Goal: Task Accomplishment & Management: Use online tool/utility

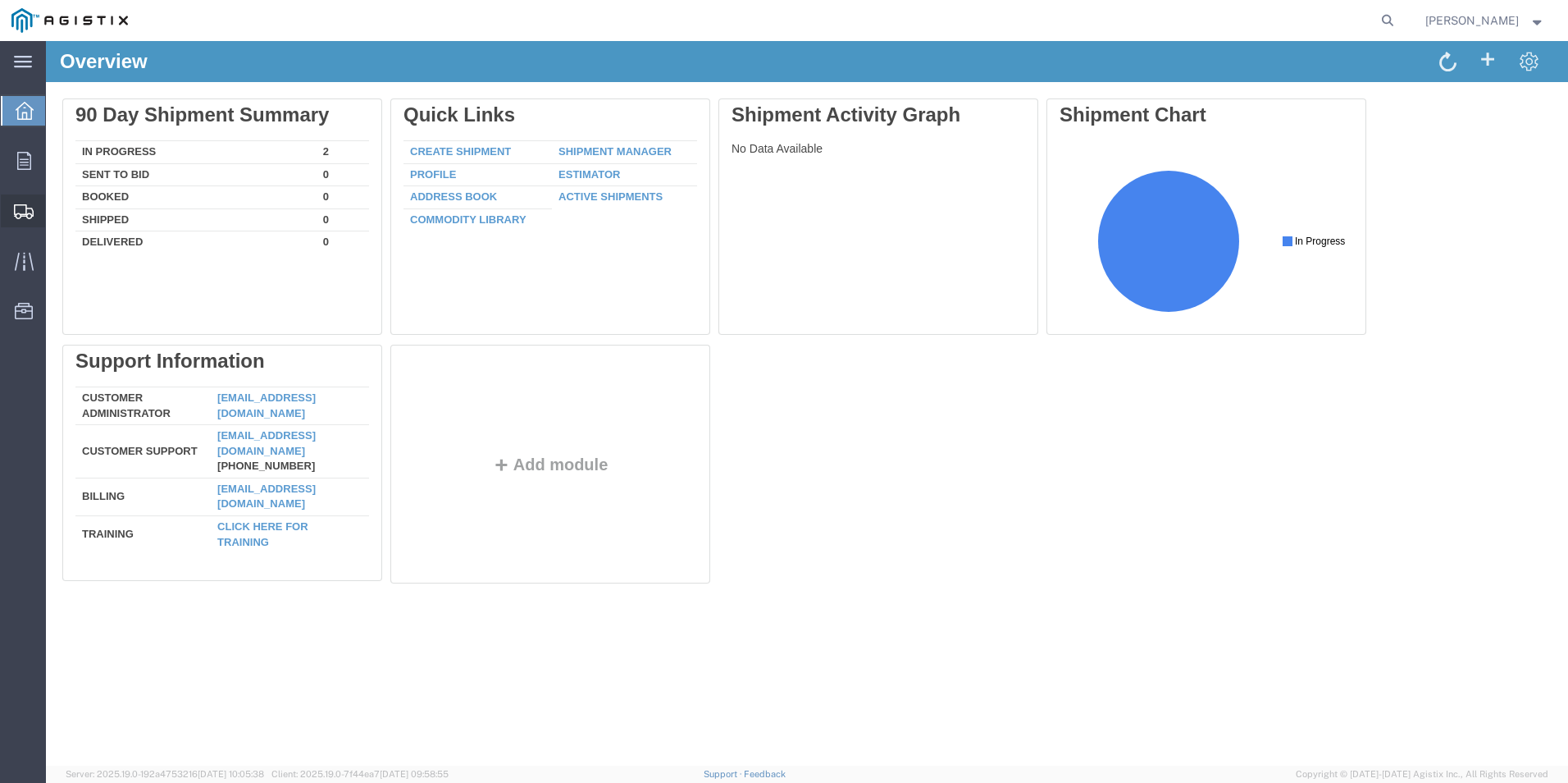
click at [17, 211] on icon at bounding box center [23, 212] width 19 height 15
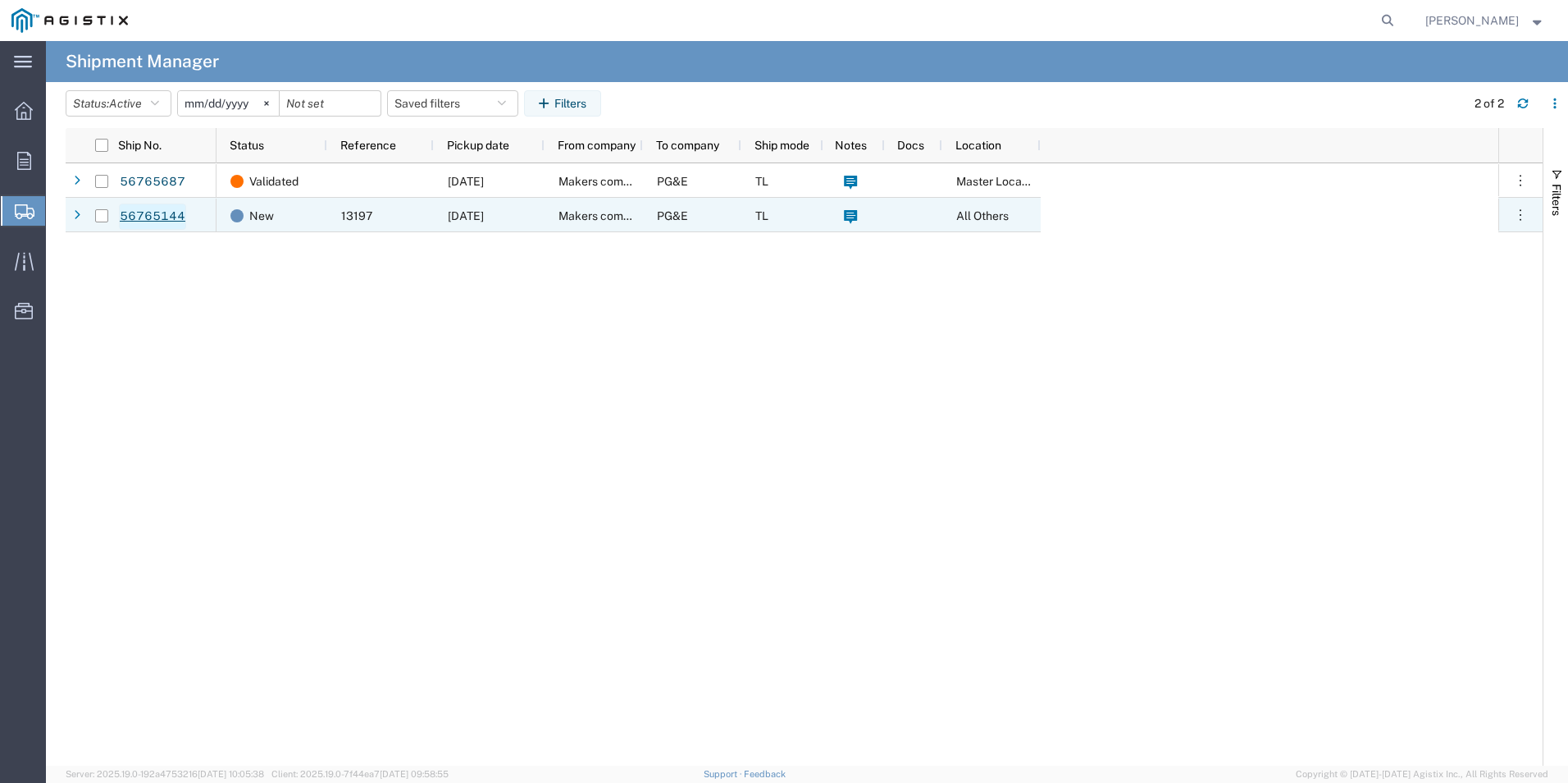
click at [146, 215] on link "56765144" at bounding box center [153, 216] width 67 height 26
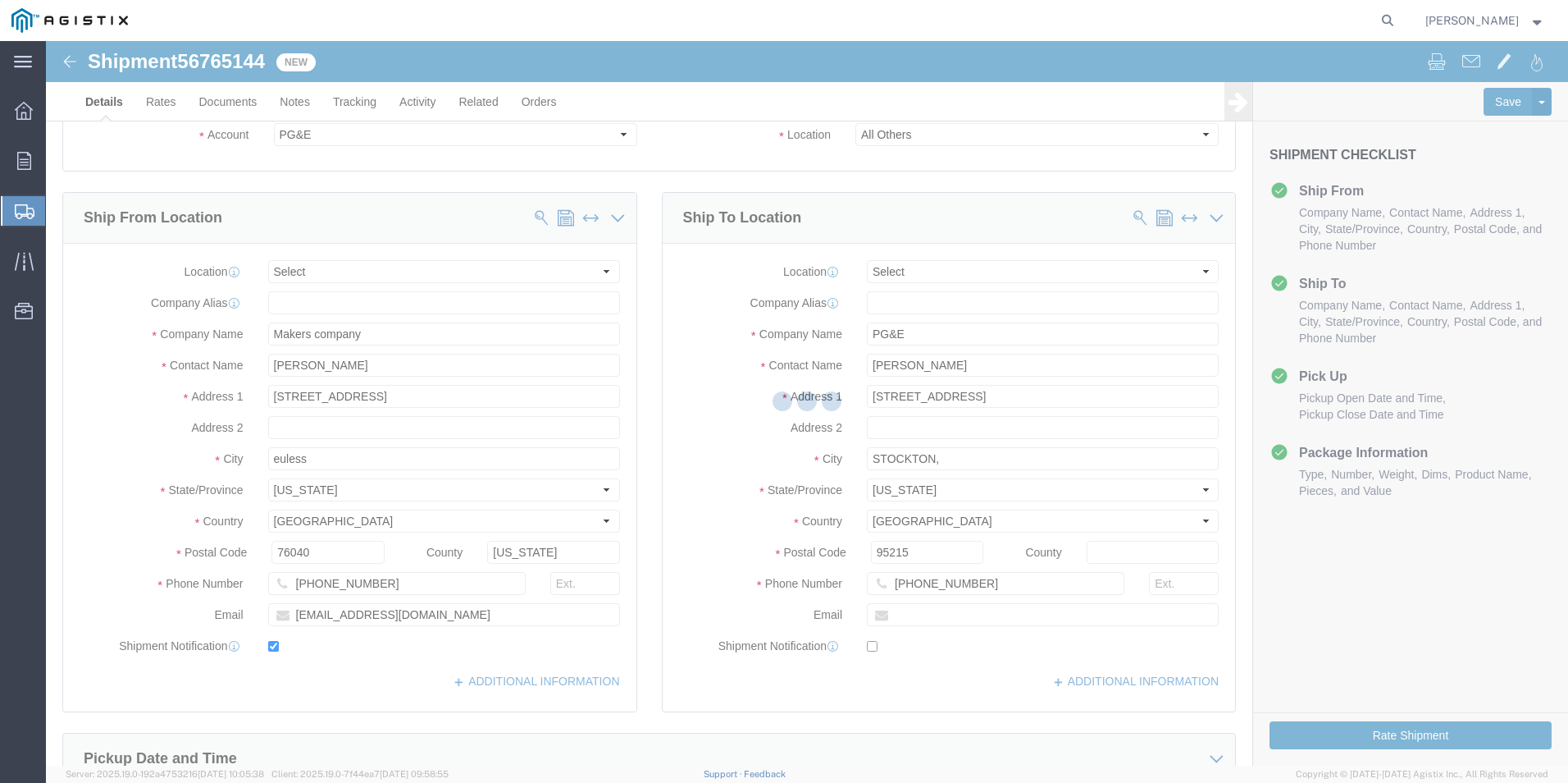
select select "PURCHORD"
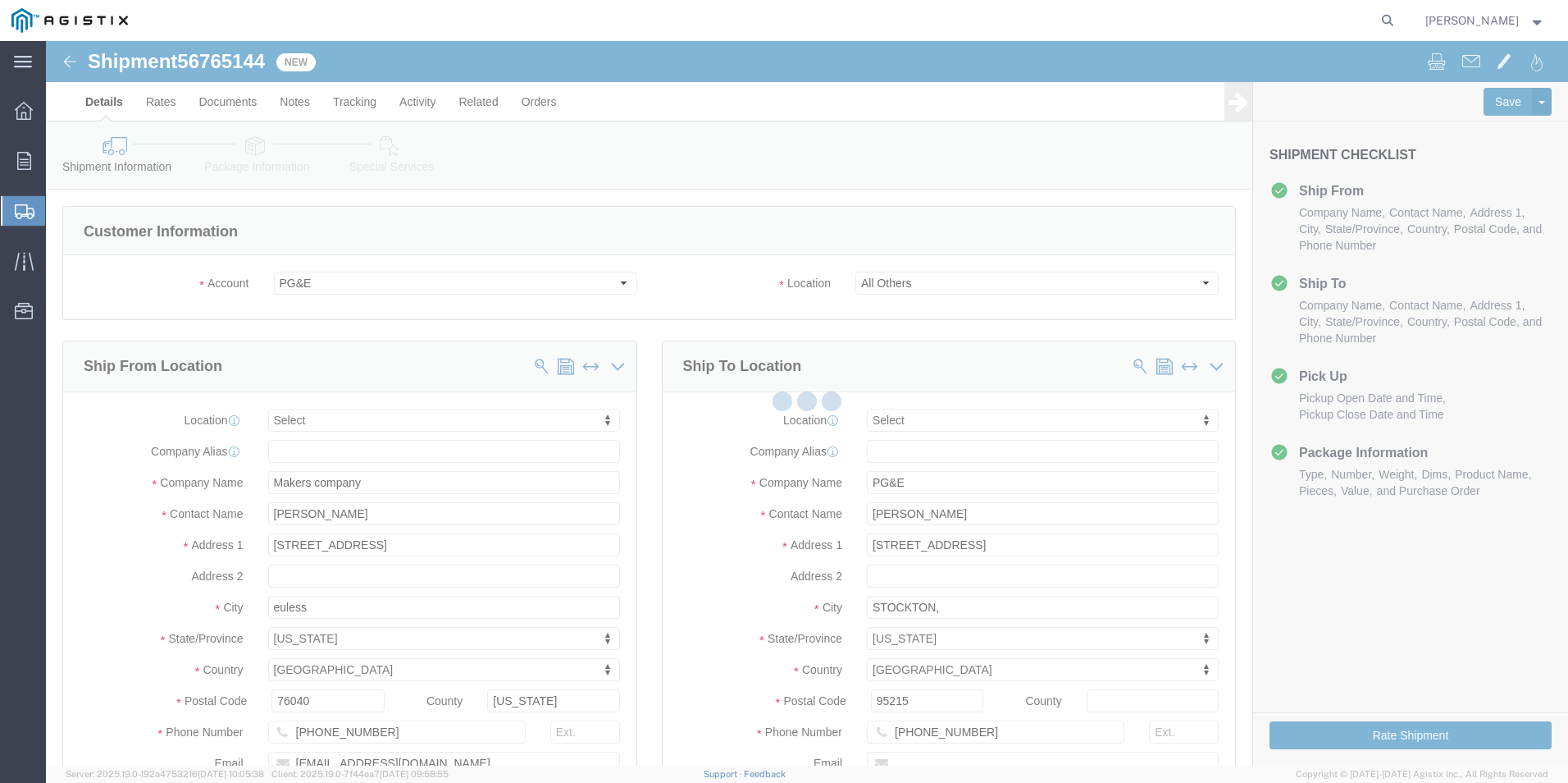
select select
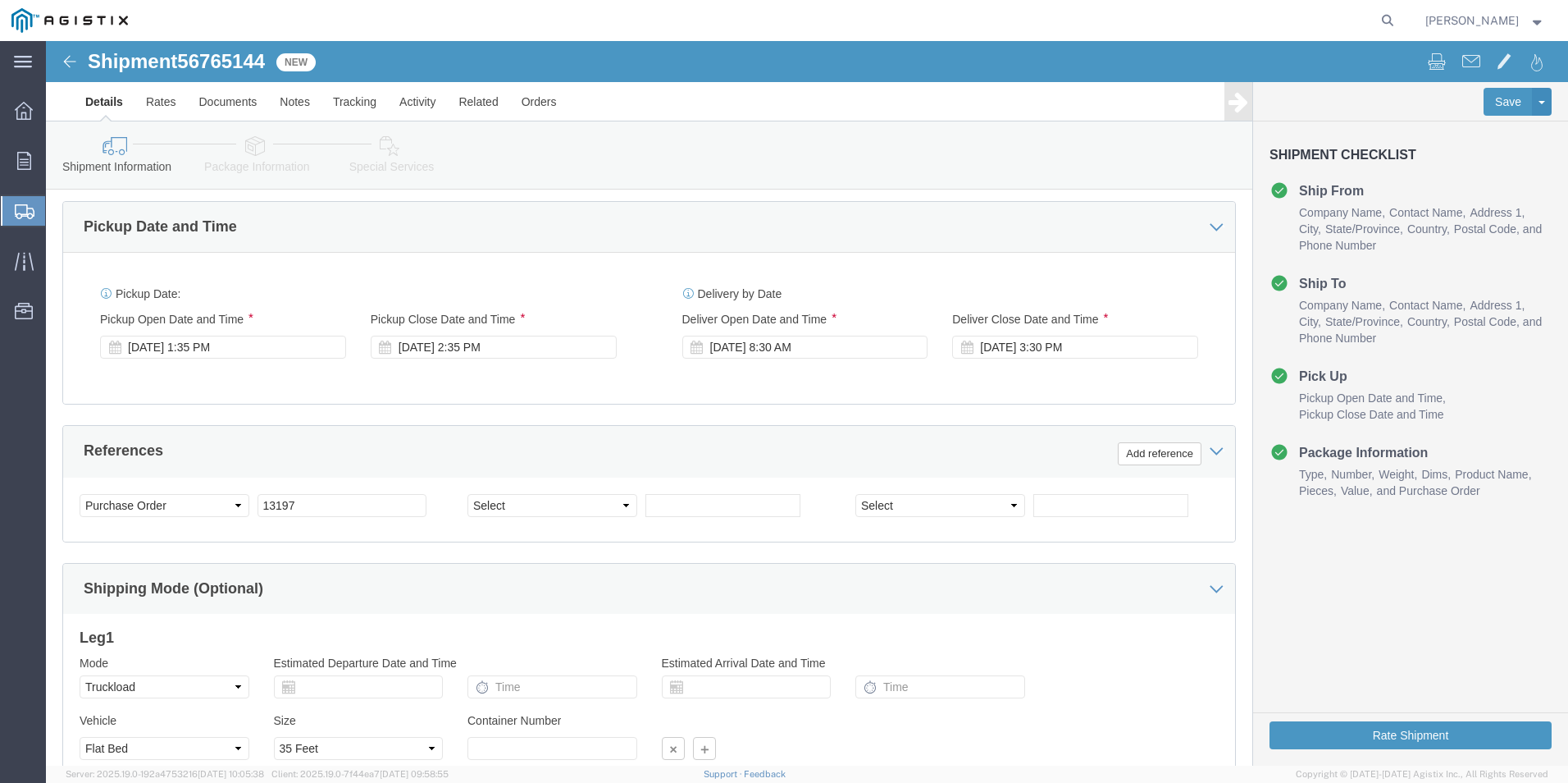
scroll to position [573, 0]
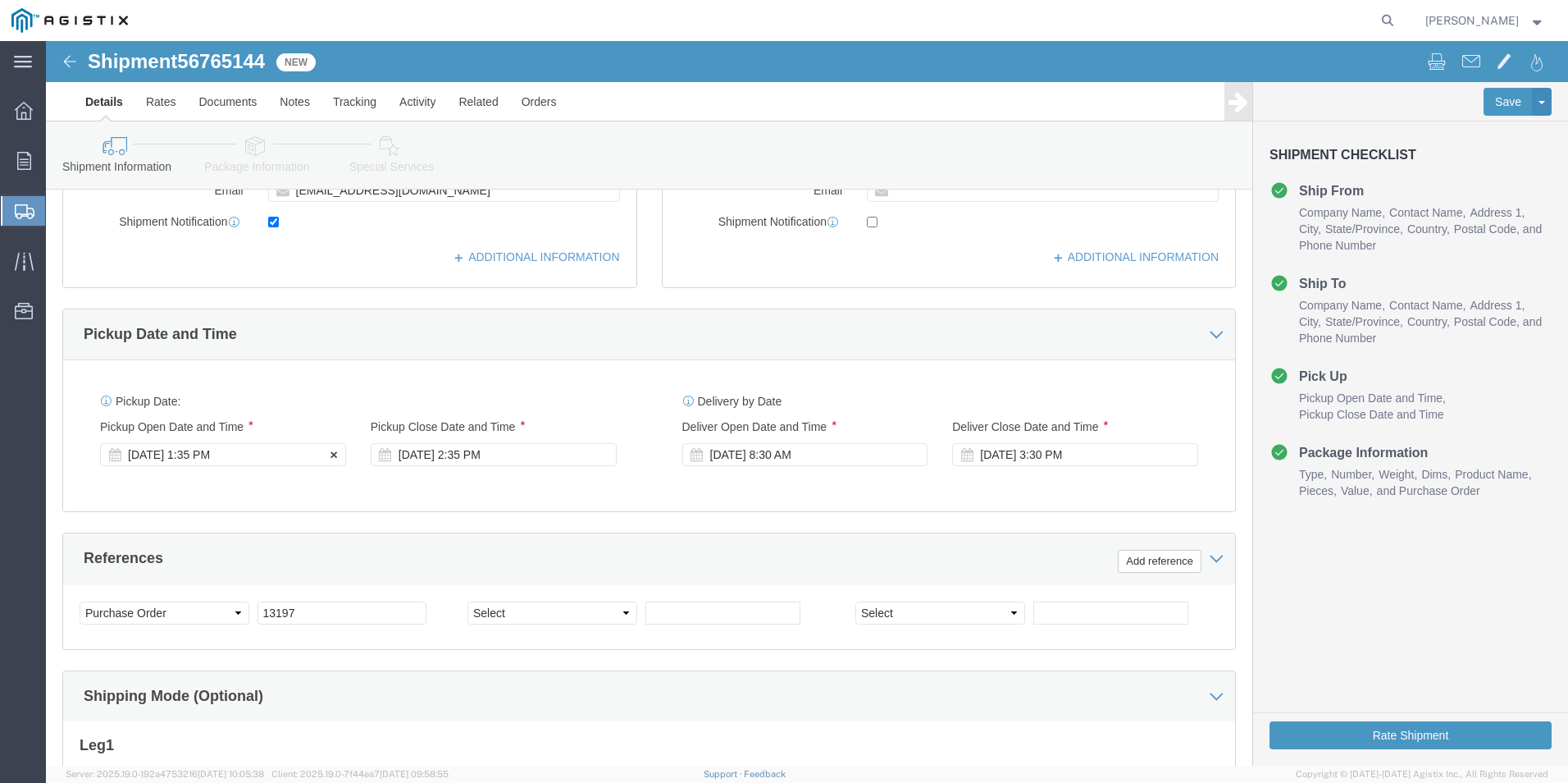
click div "[DATE] 1:35 PM"
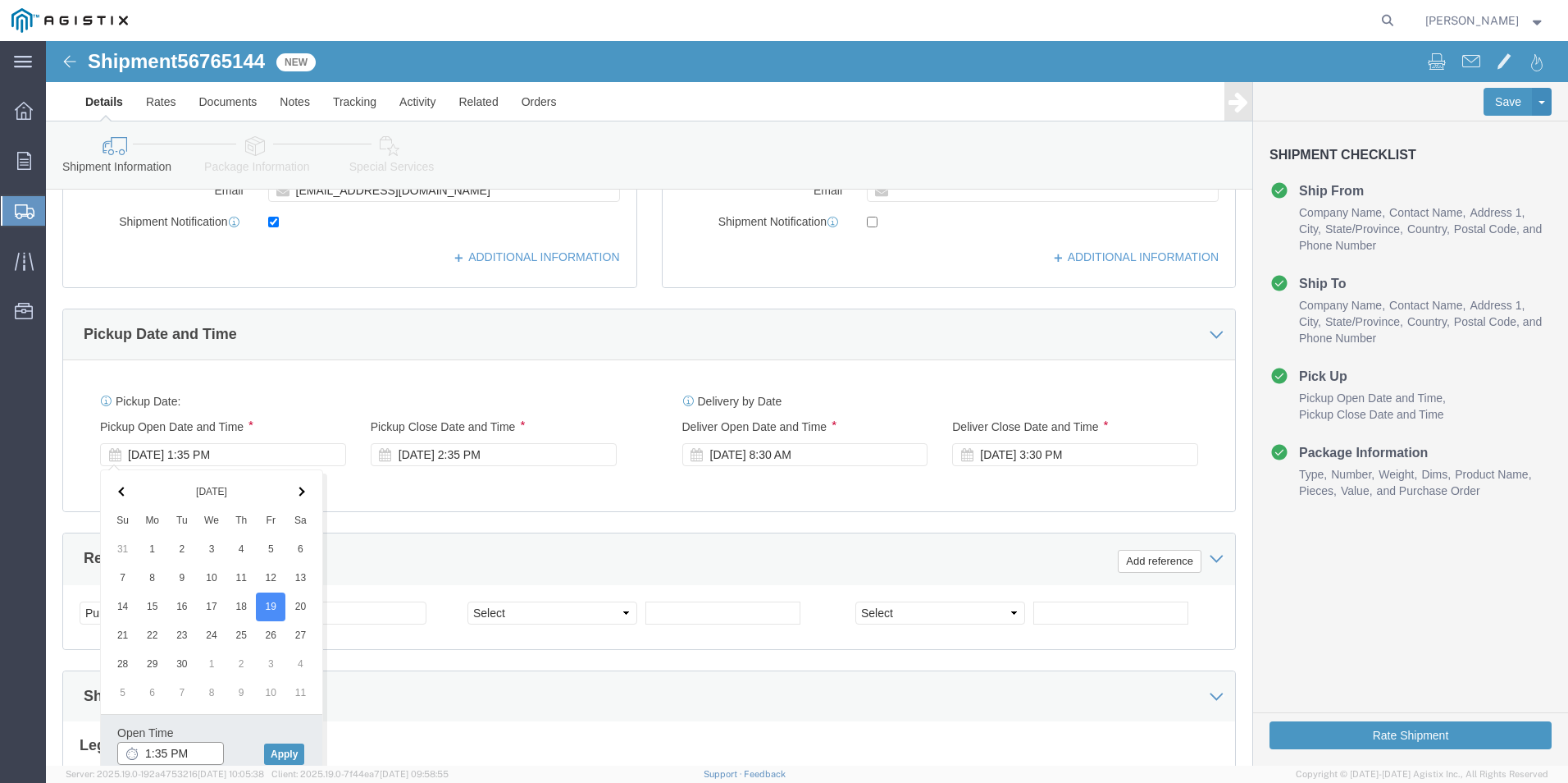
click input "1:35 PM"
click input "8:35 PM"
type input "8:35 AM"
click button "Apply"
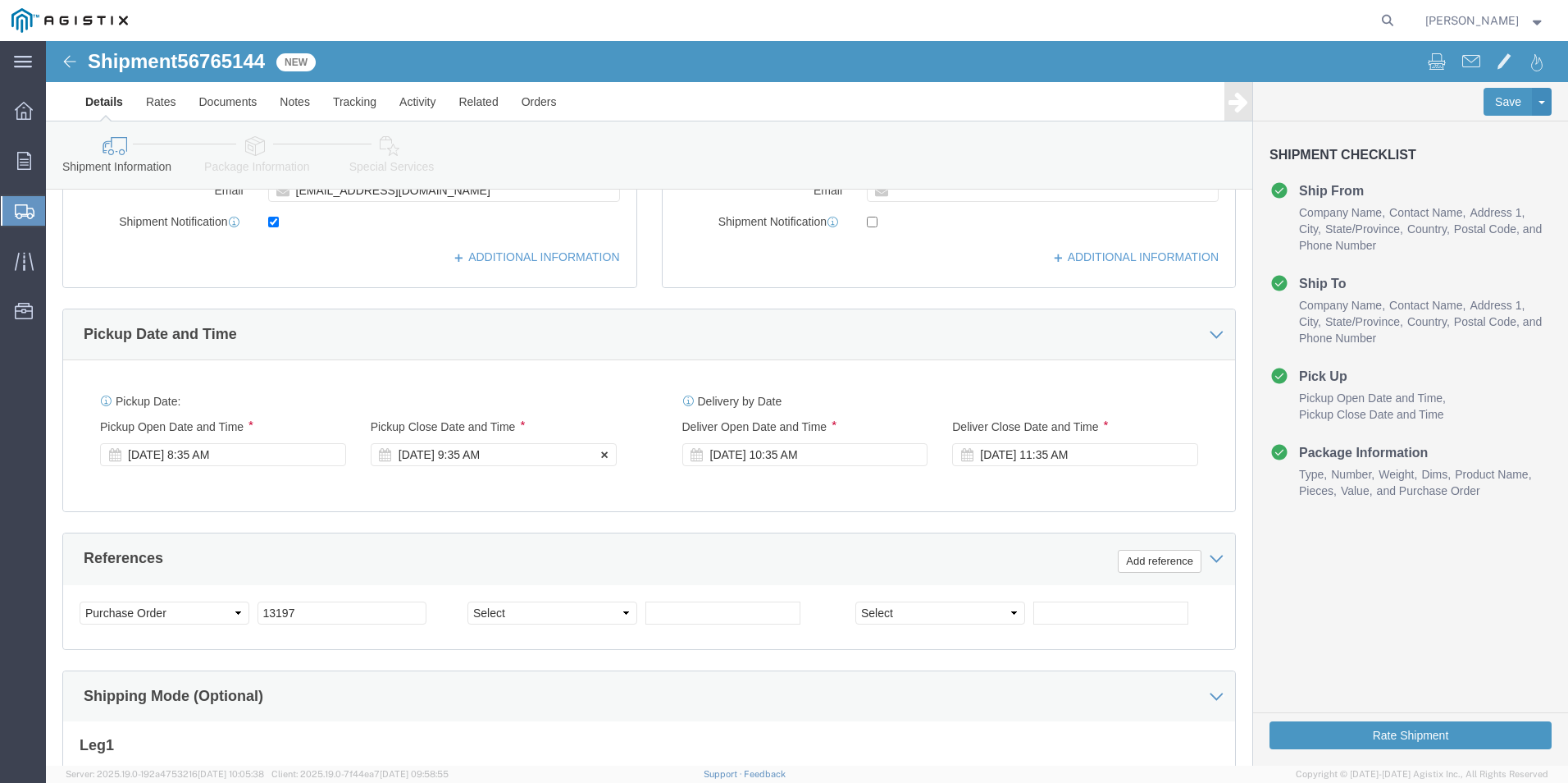
click div "[DATE] 9:35 AM"
click input "3:35 AM"
click input "2:35 AM"
type input "2:35 PM"
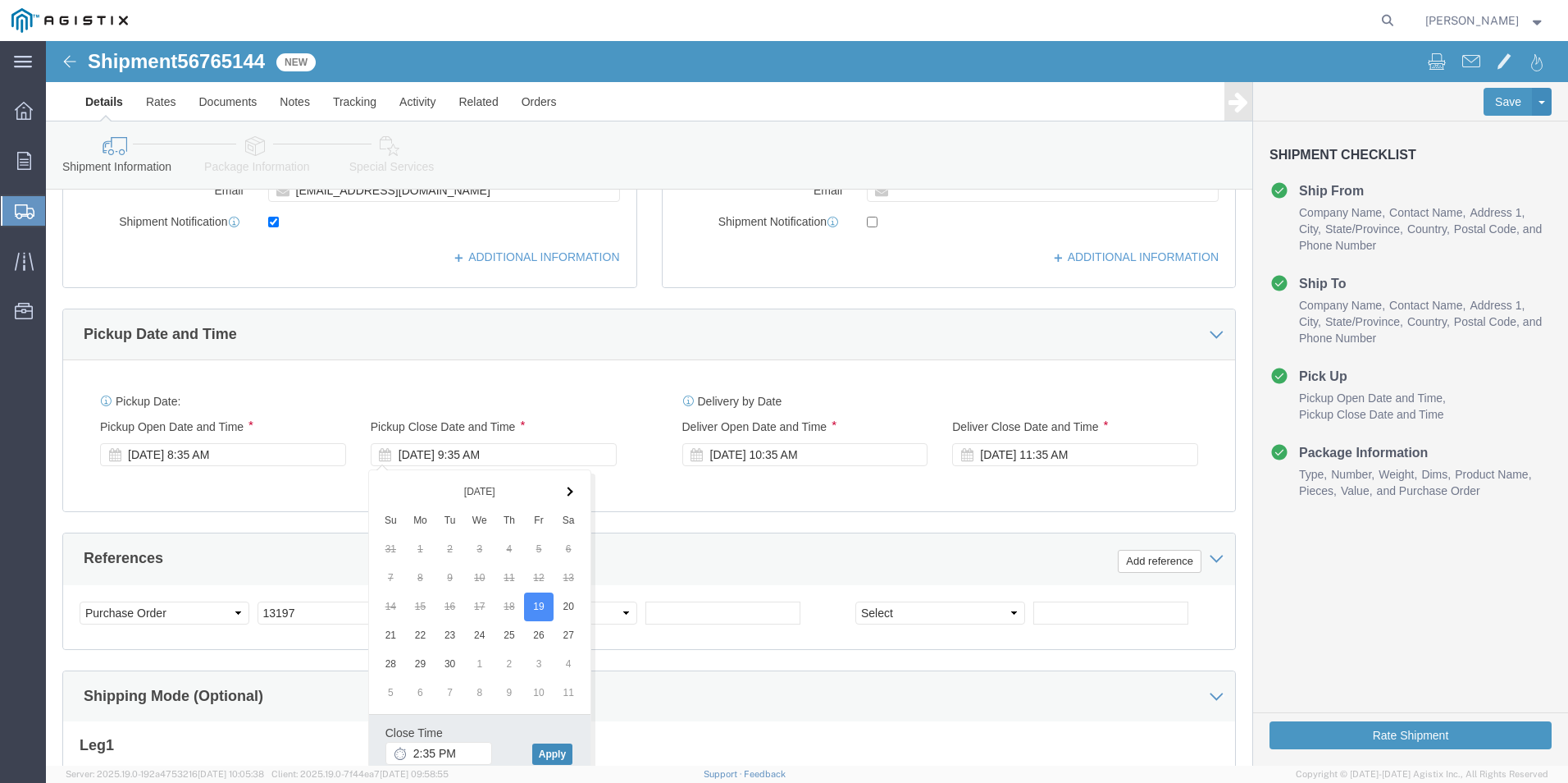
click button "Apply"
click div "[DATE] 3:35 PM"
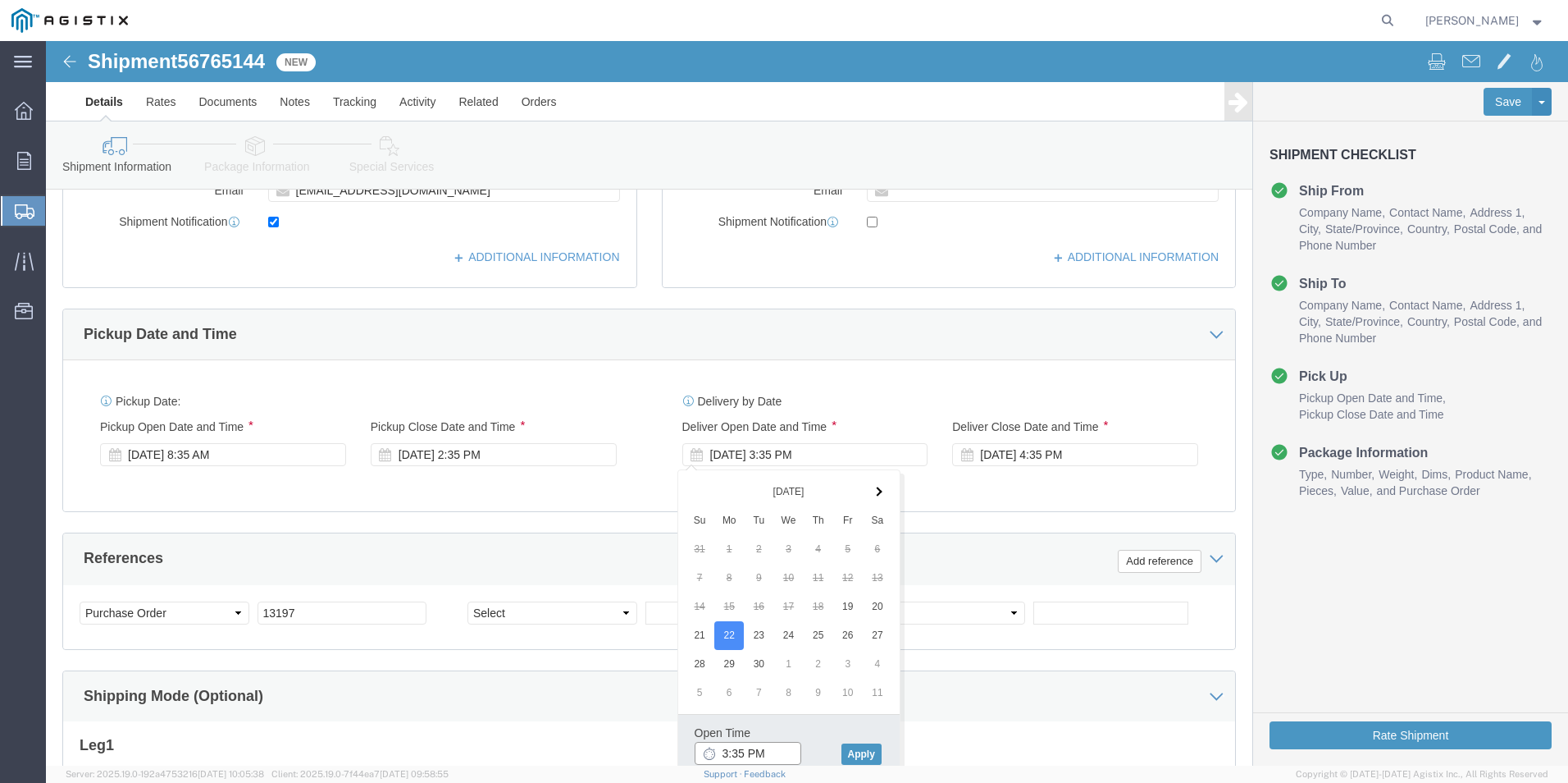
click input "3:35 PM"
click input "8:35 PM"
type input "8:35 AM"
click button "Apply"
click div "[DATE] 9:35 AM"
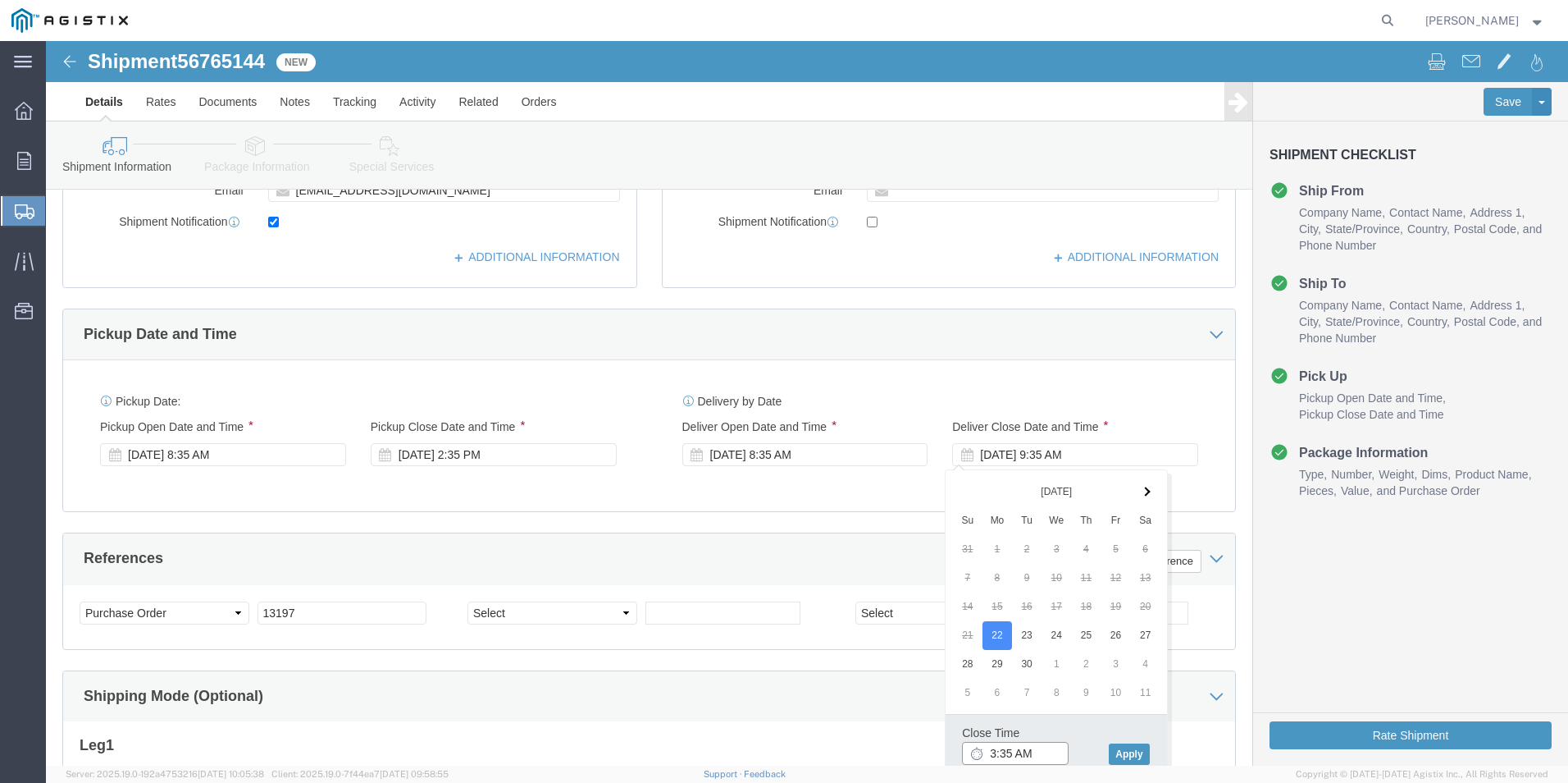
click input "3:35 AM"
type input "3:35 PM"
click button "Apply"
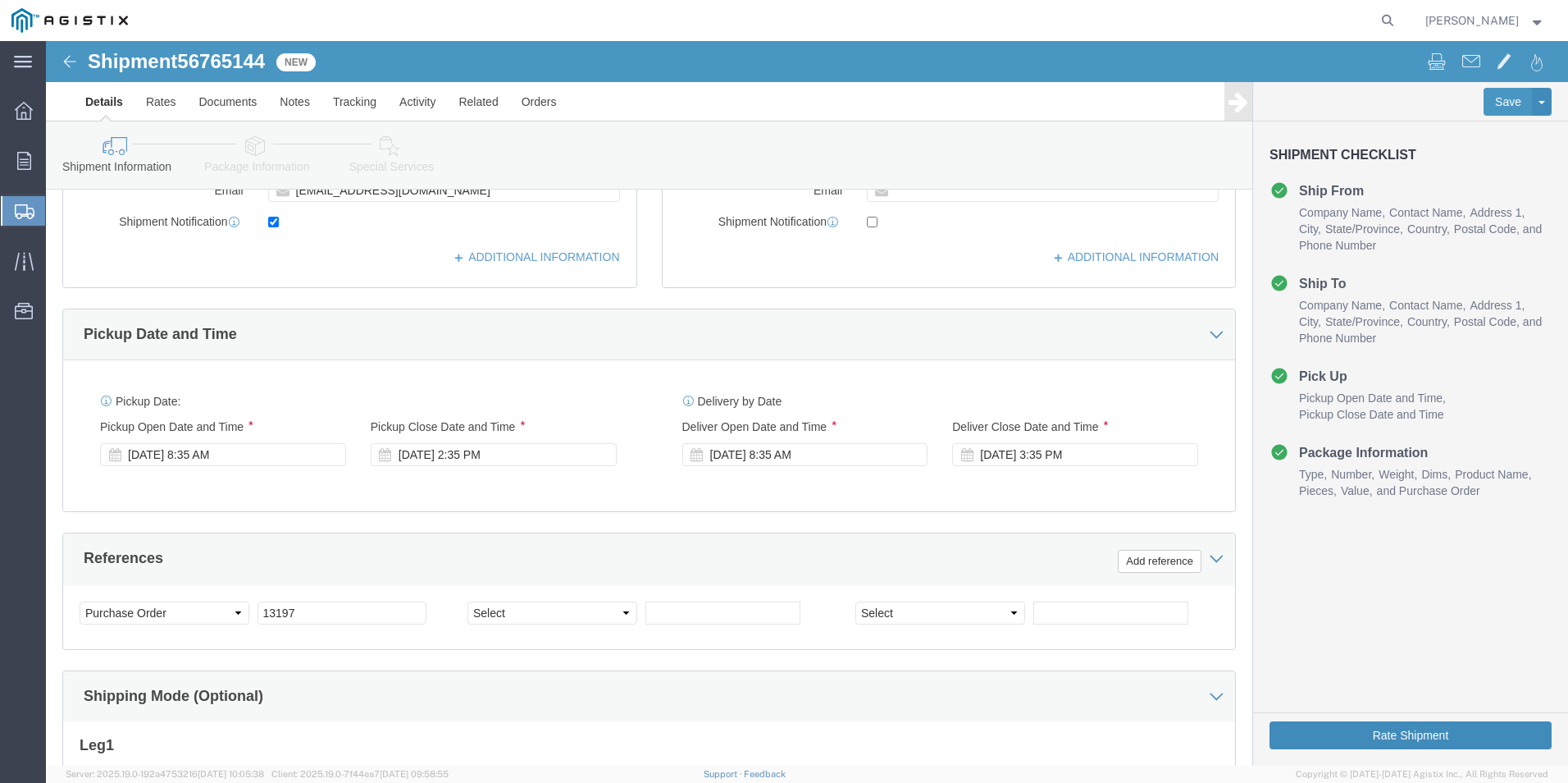
drag, startPoint x: 1275, startPoint y: 701, endPoint x: 1279, endPoint y: 755, distance: 54.1
click button "Rate Shipment"
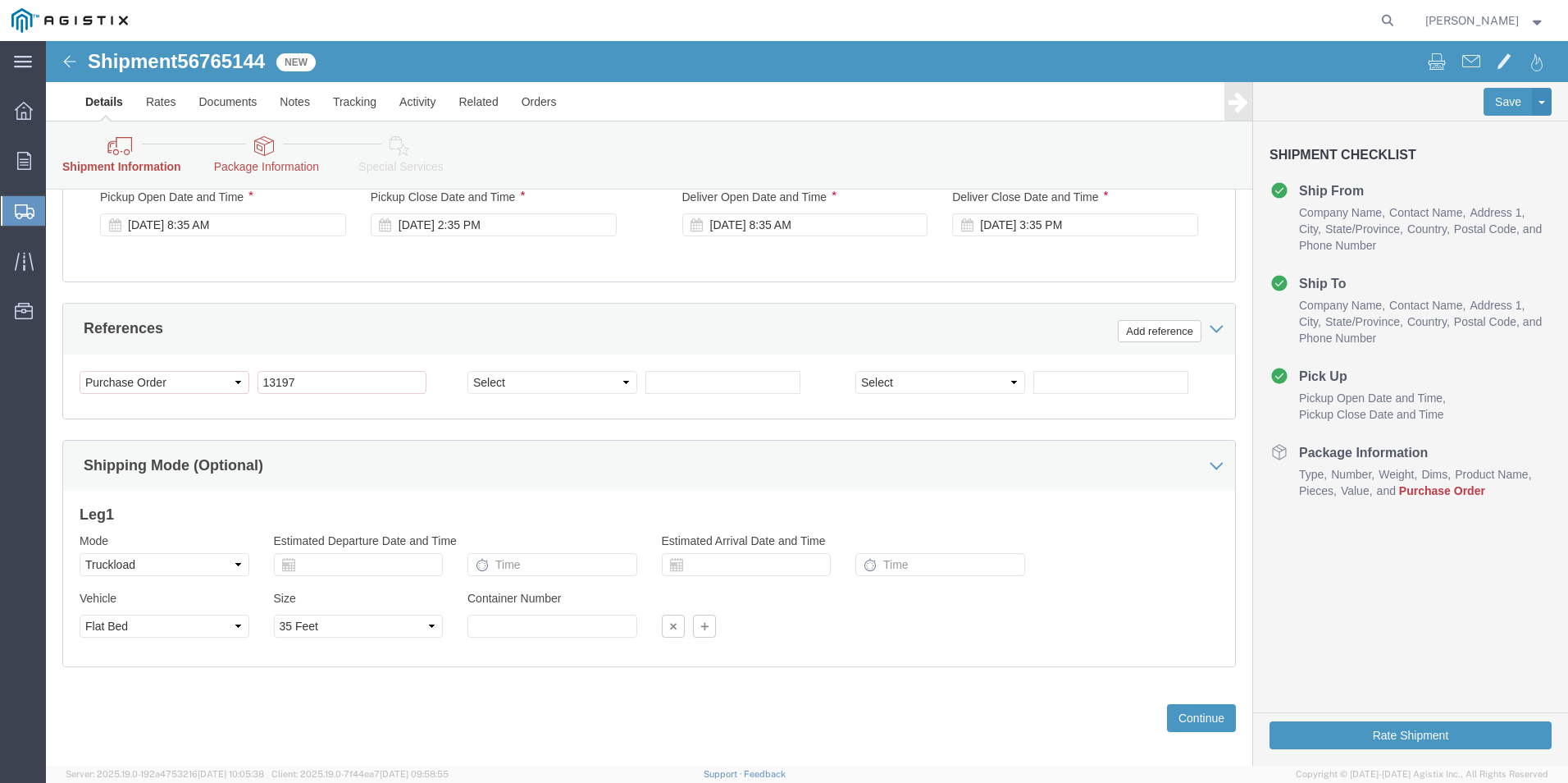
scroll to position [888, 0]
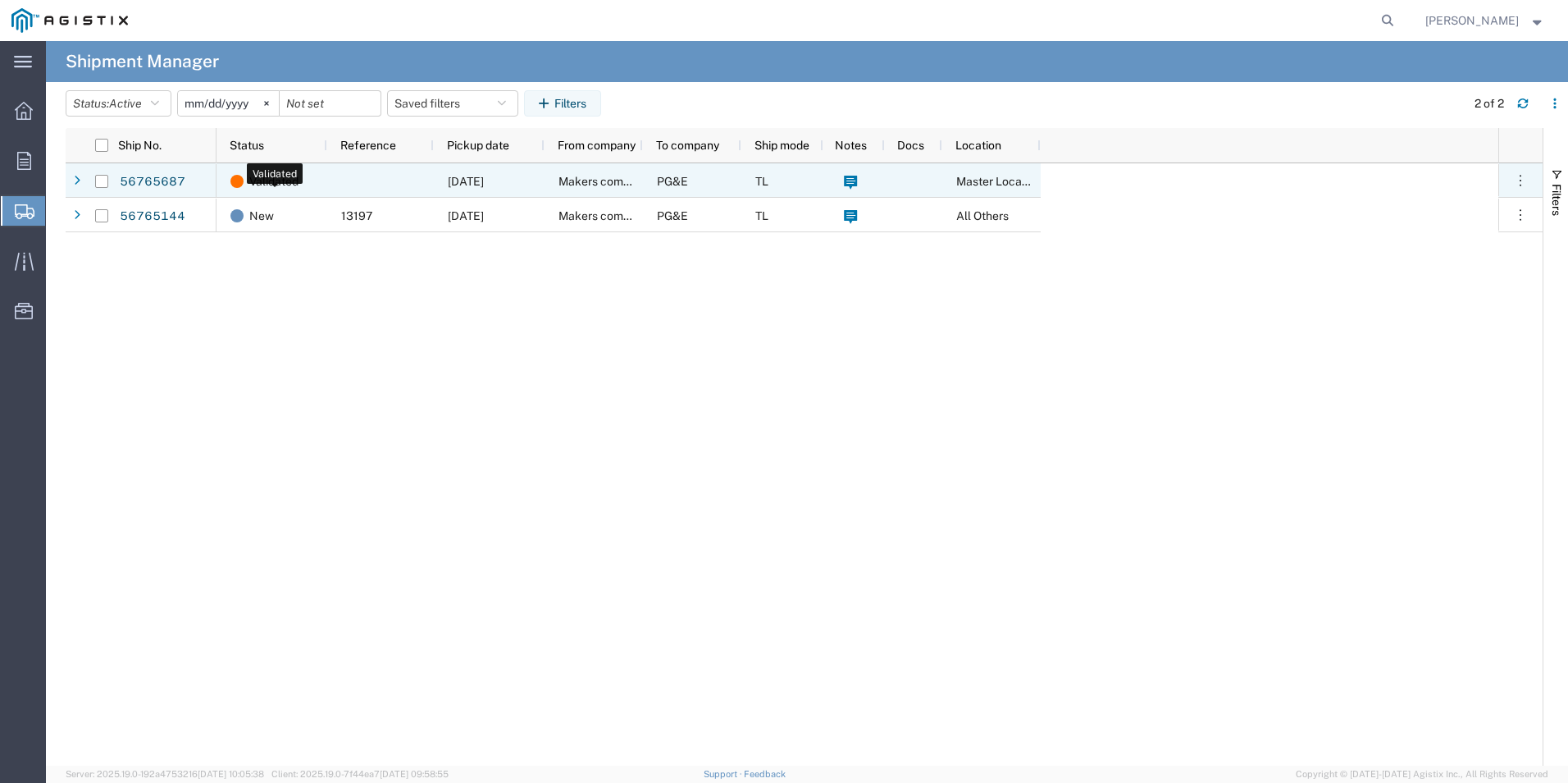
click at [273, 178] on span "Validated" at bounding box center [274, 181] width 49 height 34
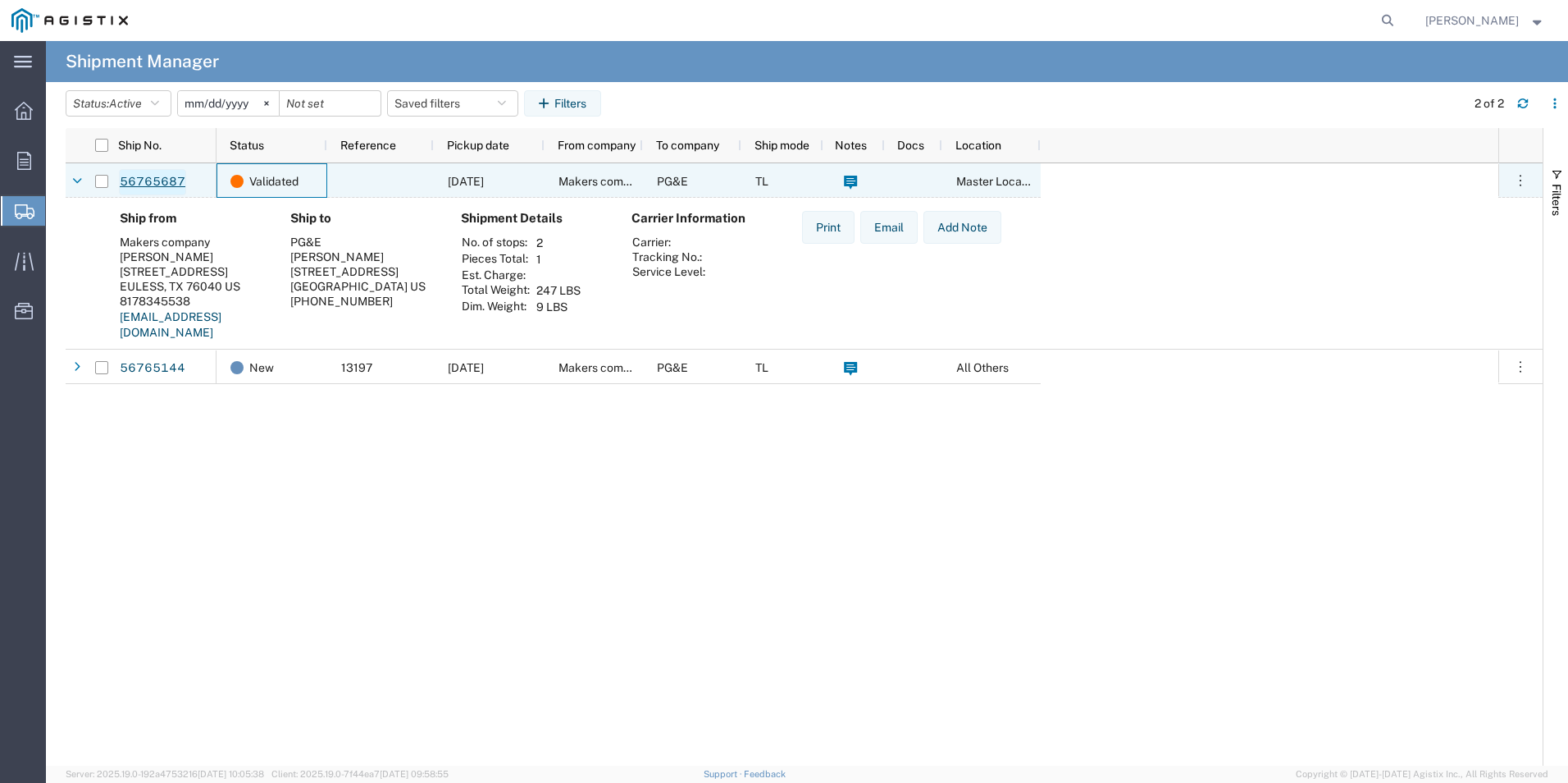
click at [143, 180] on link "56765687" at bounding box center [153, 182] width 67 height 26
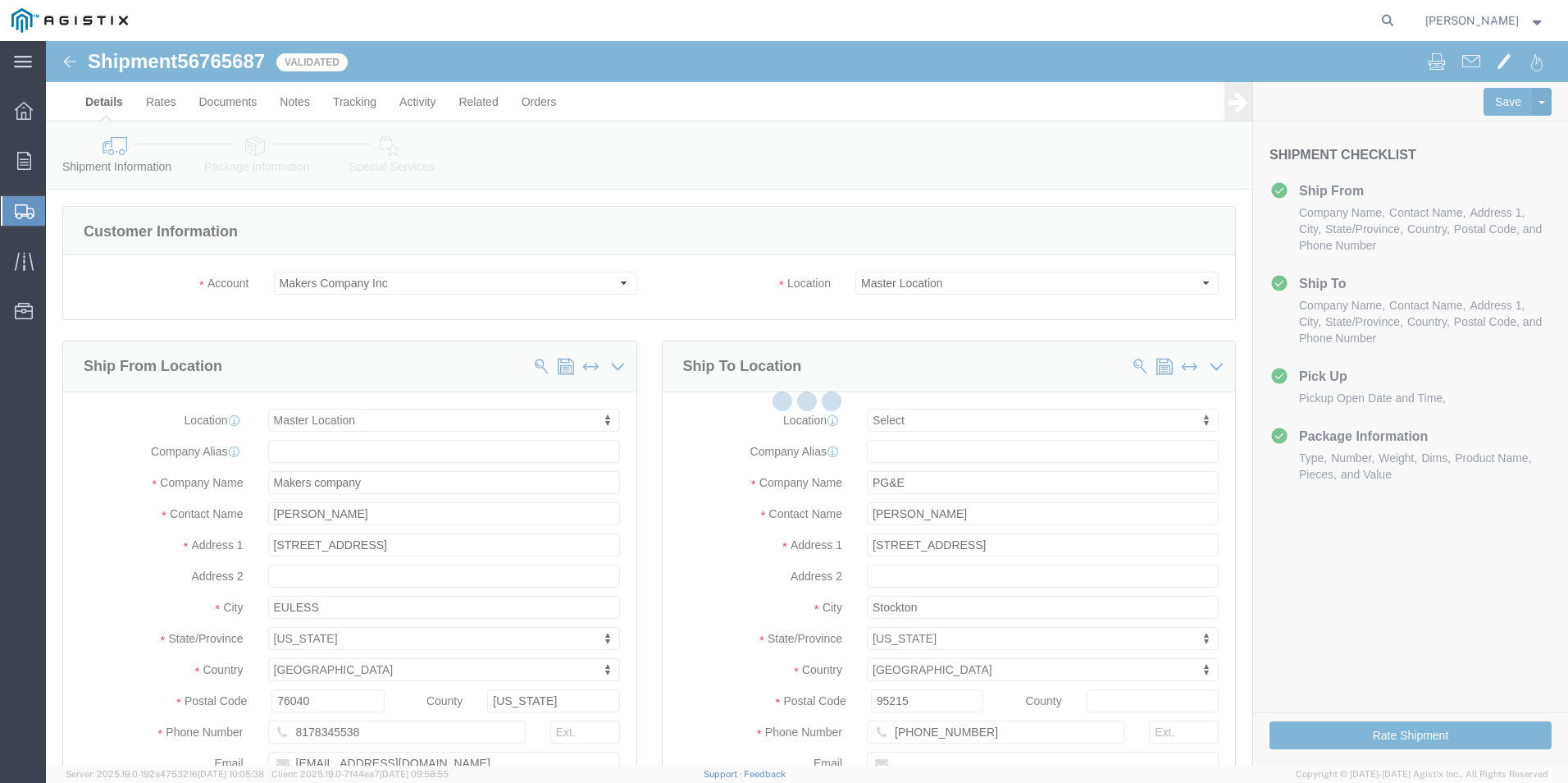
select select
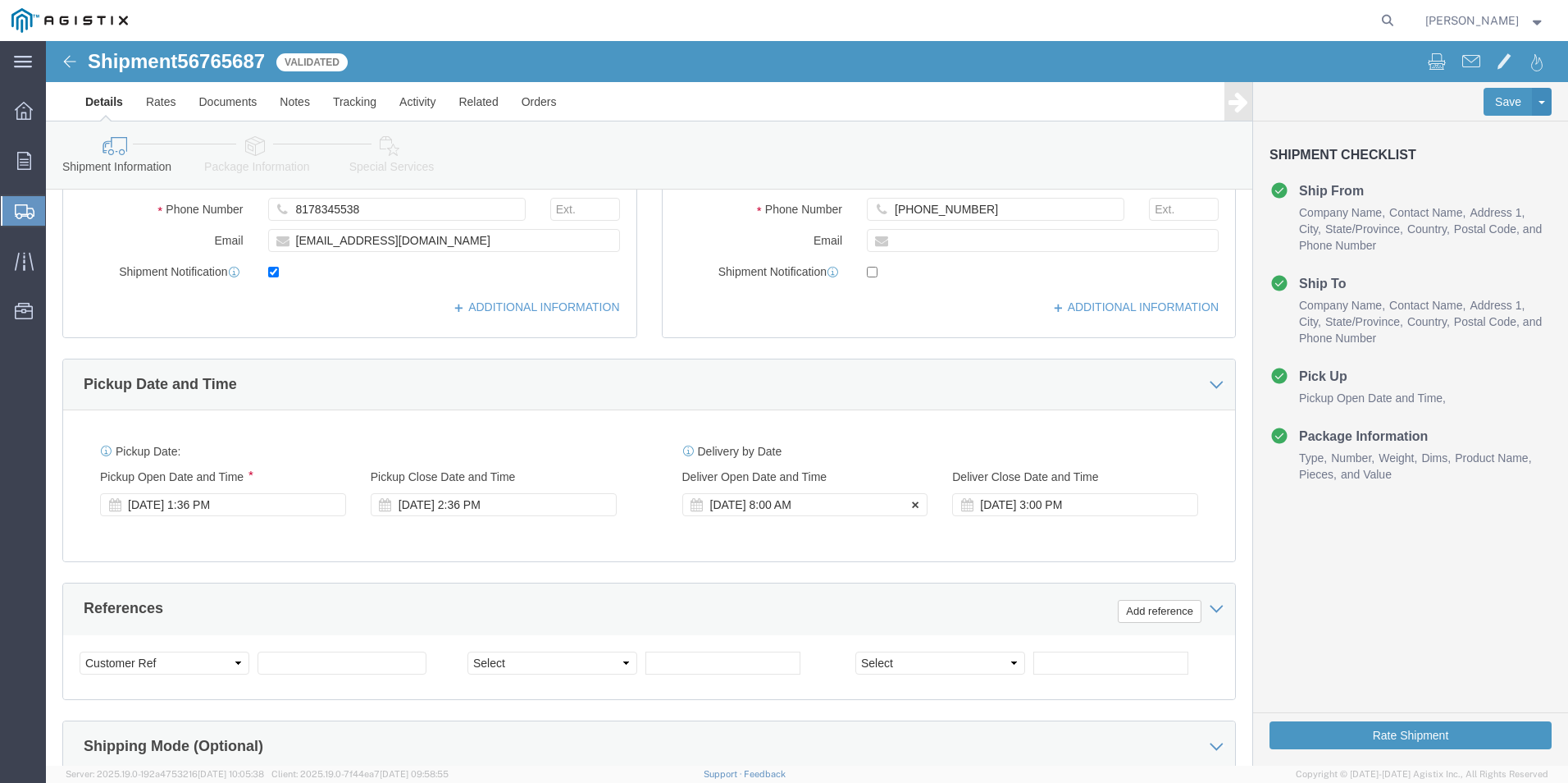
scroll to position [656, 0]
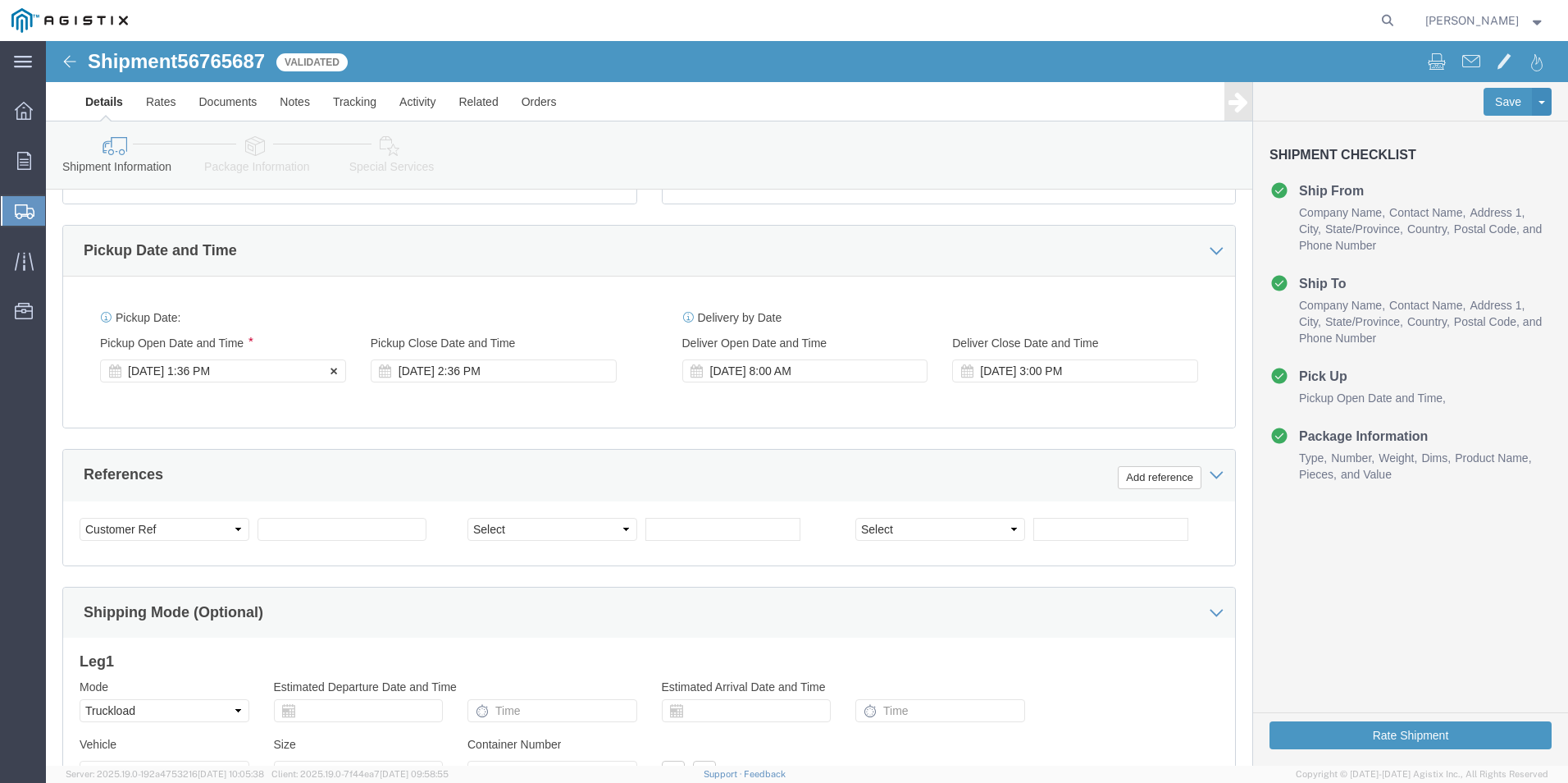
click div "[DATE] 1:36 PM"
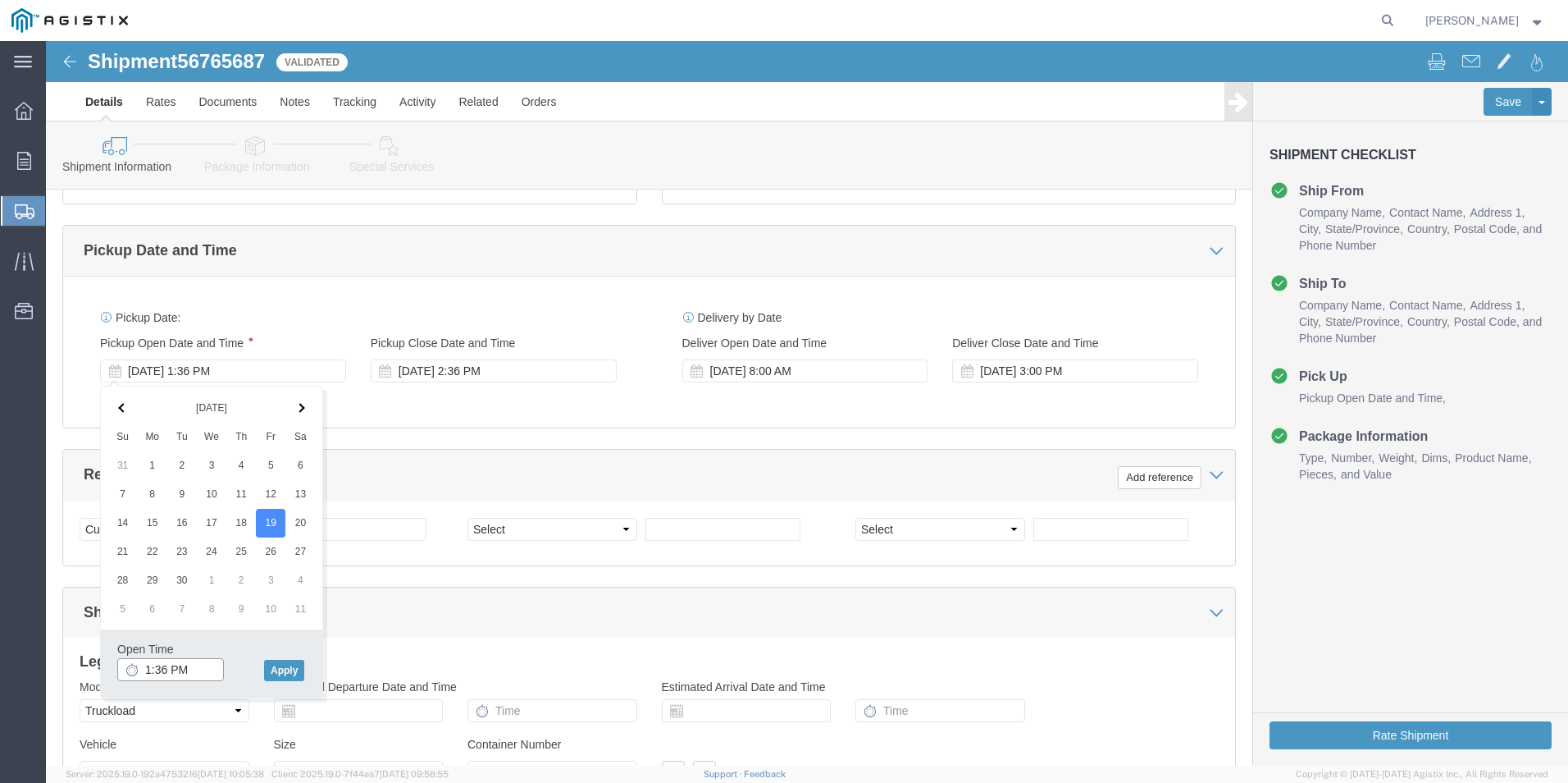
click input "1:36 PM"
click input "8:36 PM"
type input "8:36 AM"
drag, startPoint x: 235, startPoint y: 630, endPoint x: 246, endPoint y: 630, distance: 11.0
click button "Apply"
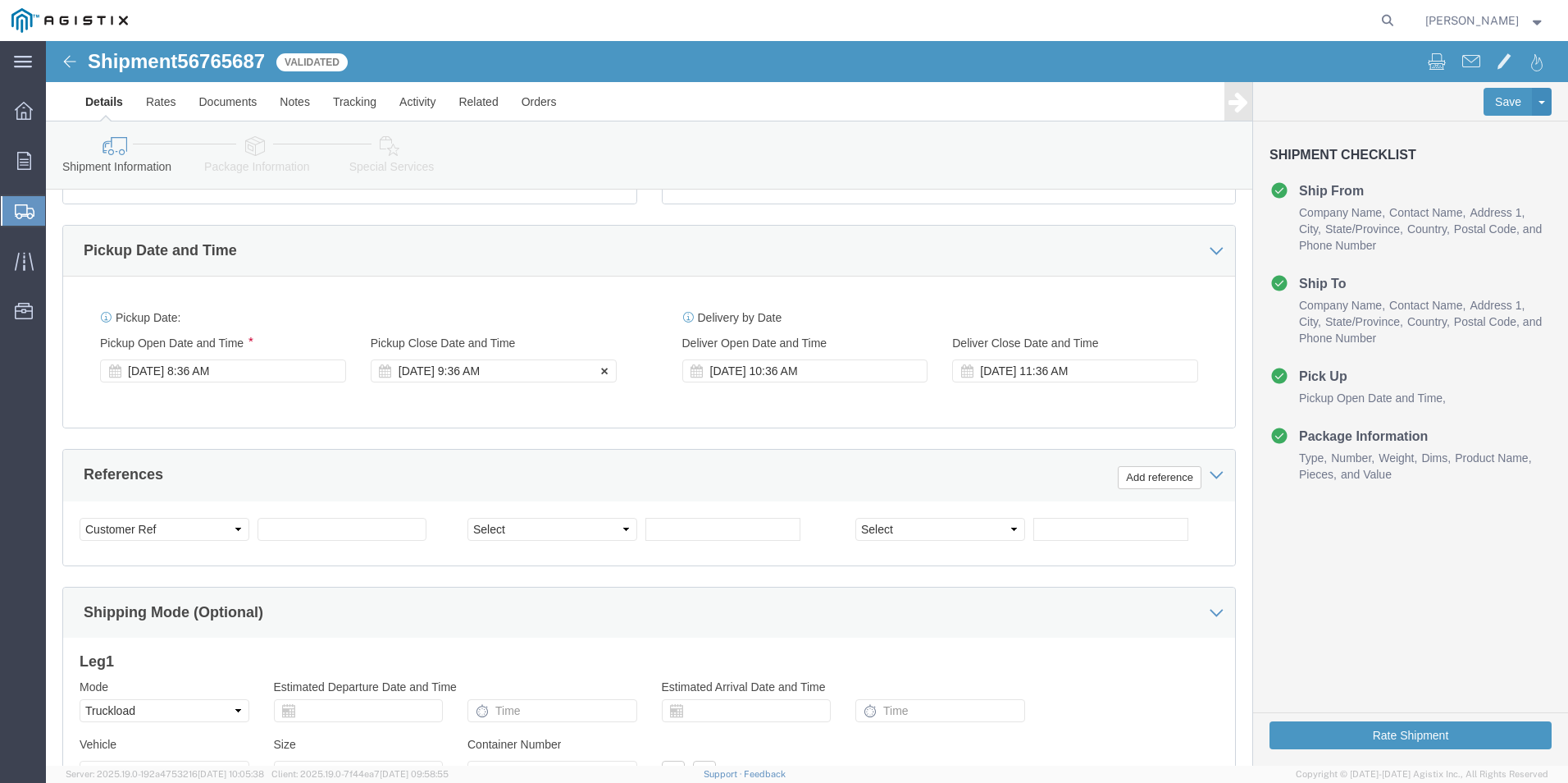
click div "[DATE] 9:36 AM"
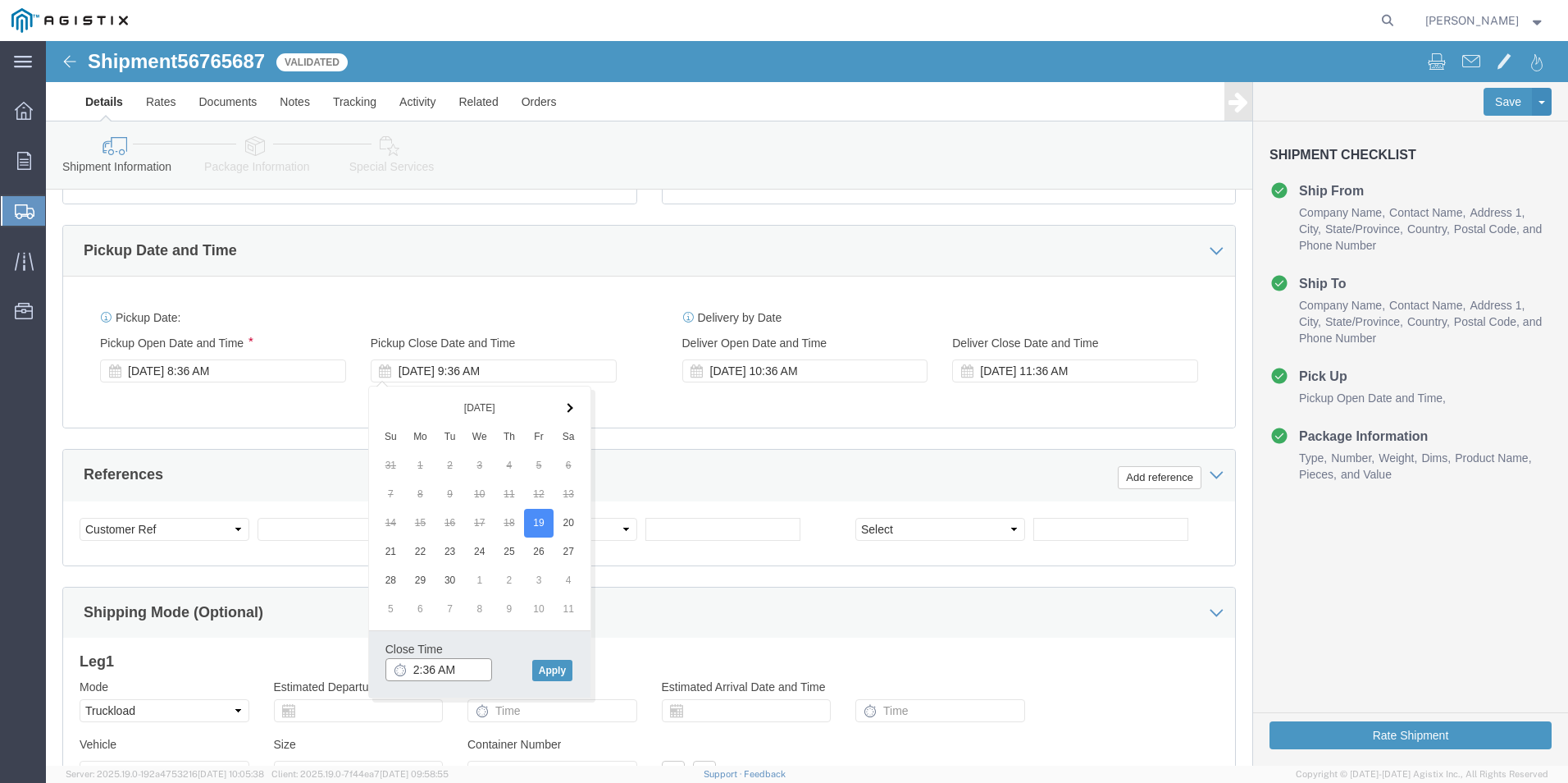
click input "2:36 AM"
type input "2:36 PM"
click button "Apply"
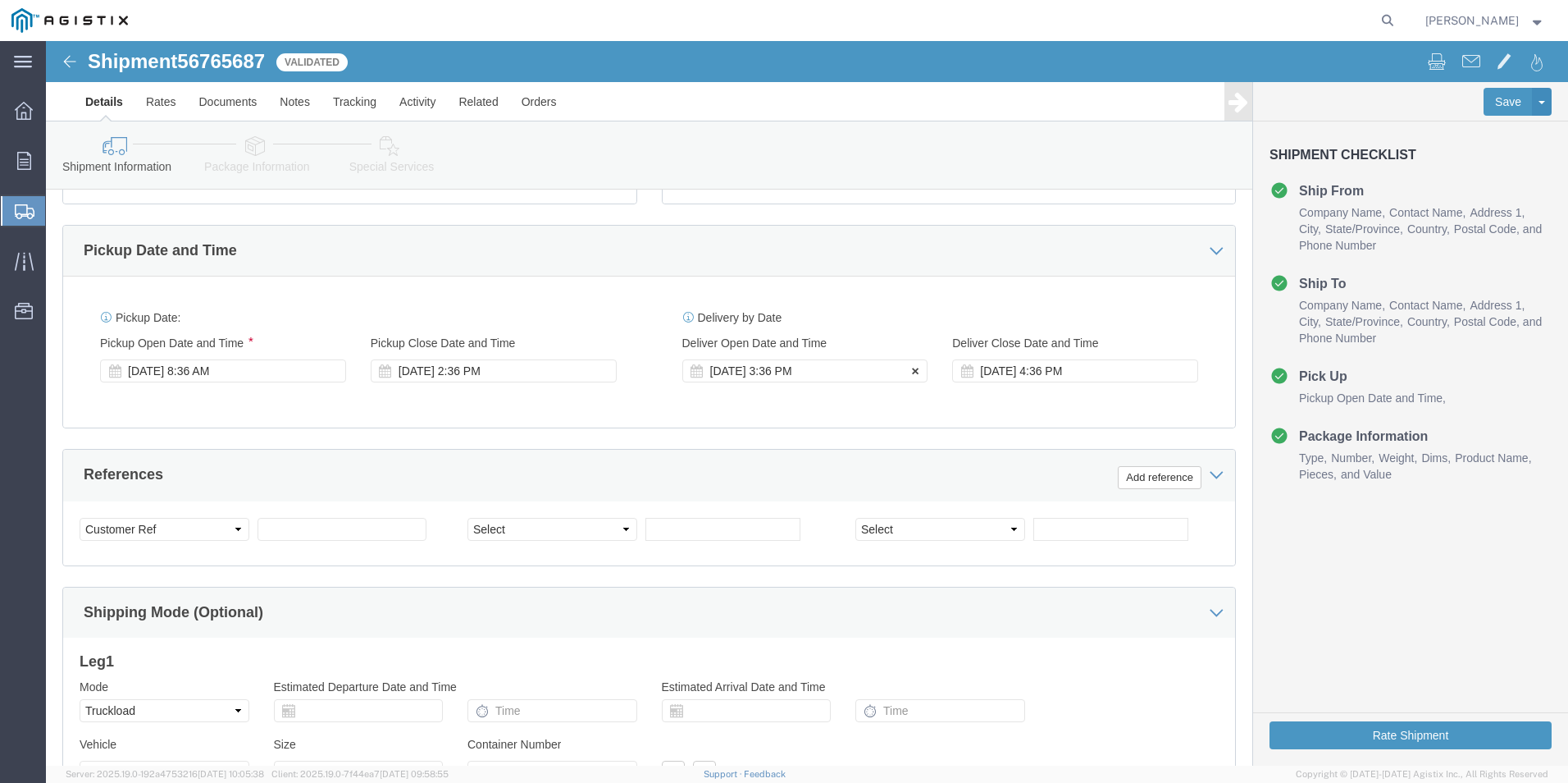
click div "[DATE] 3:36 PM"
click input "3:36 PM"
click input "8:36 PM"
type input "8:36 AM"
click button "Apply"
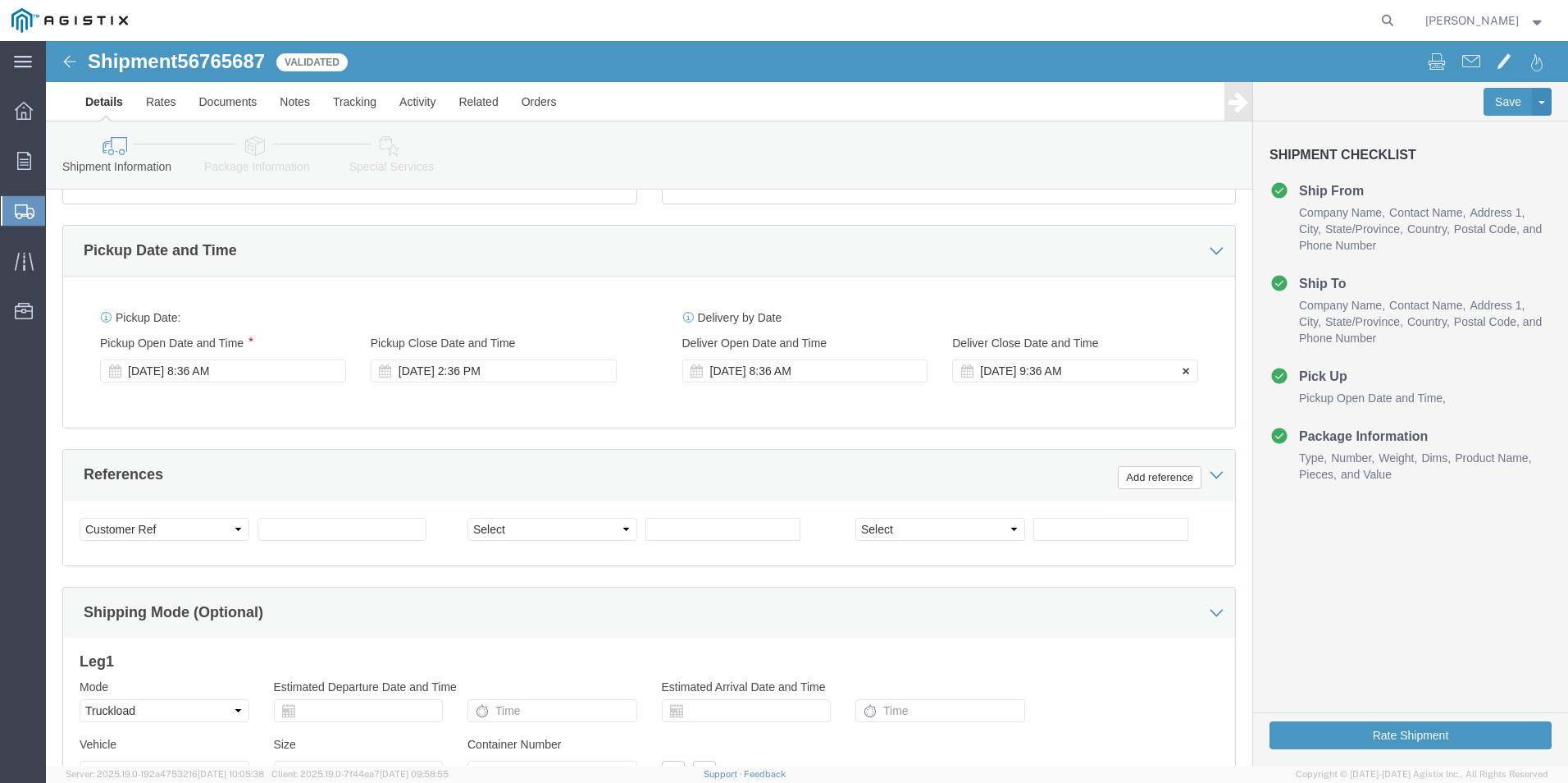
click div "[DATE] 9:36 AM"
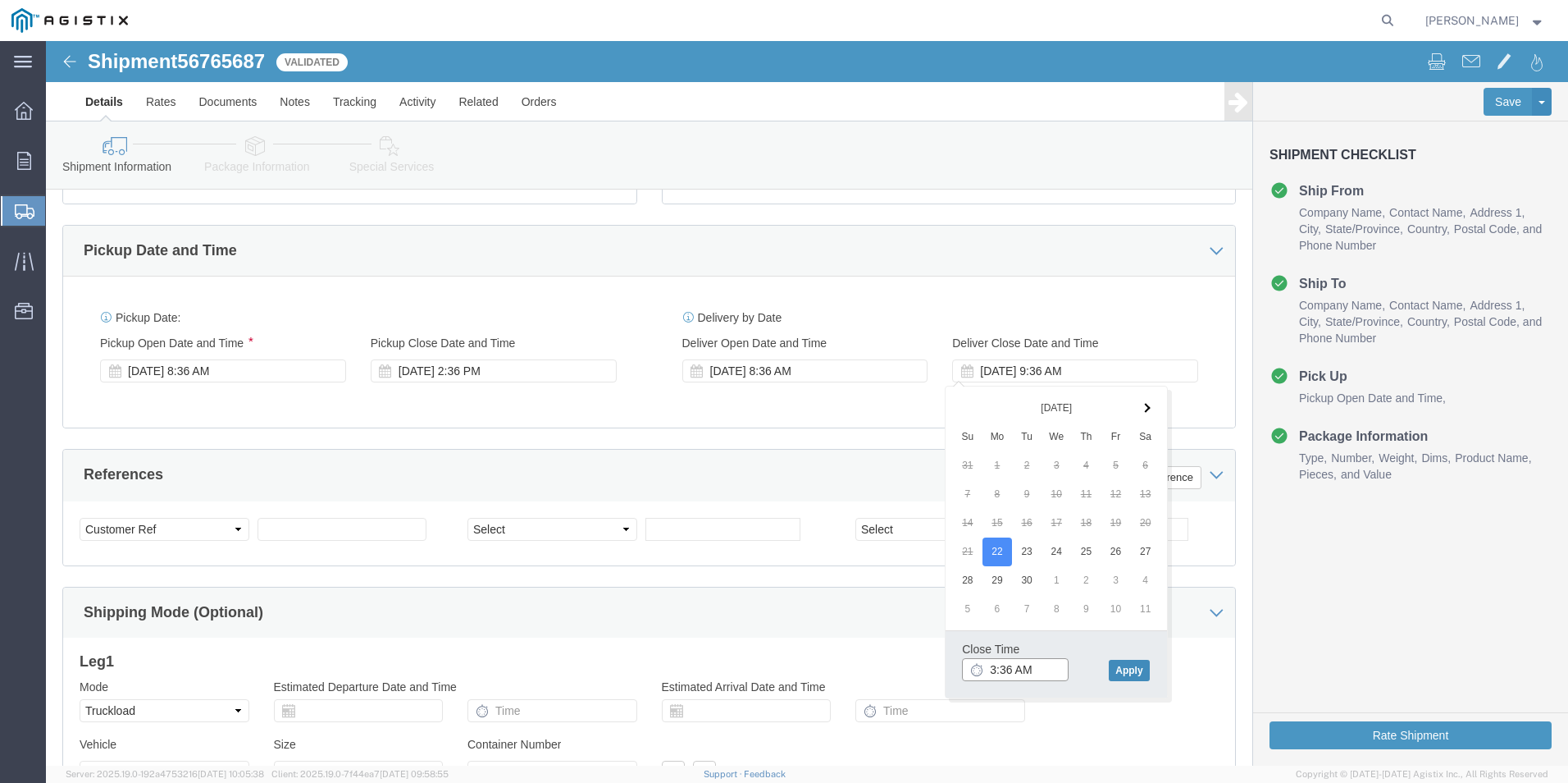
type input "3:36 AM"
click button "Apply"
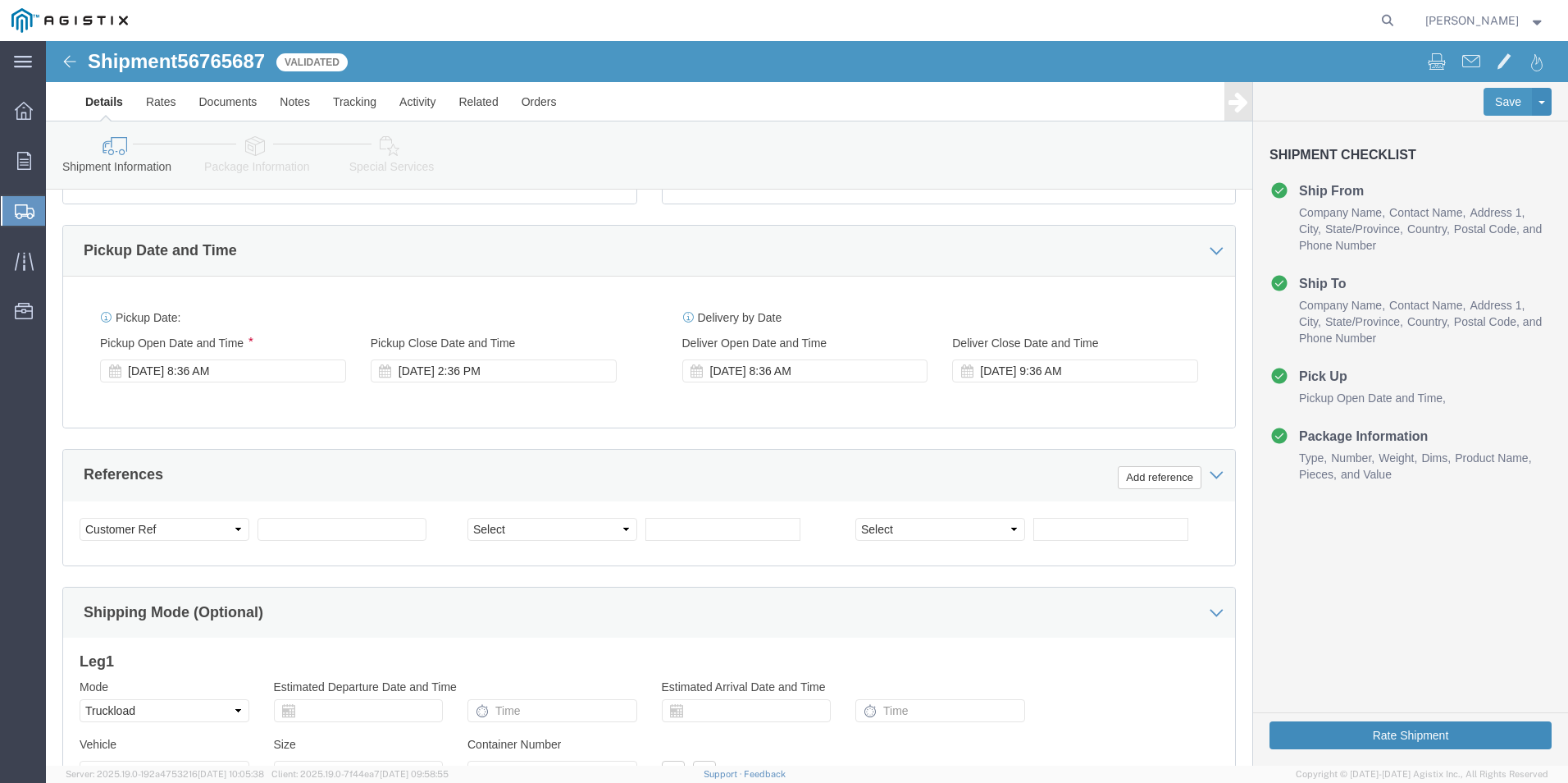
click button "Rate Shipment"
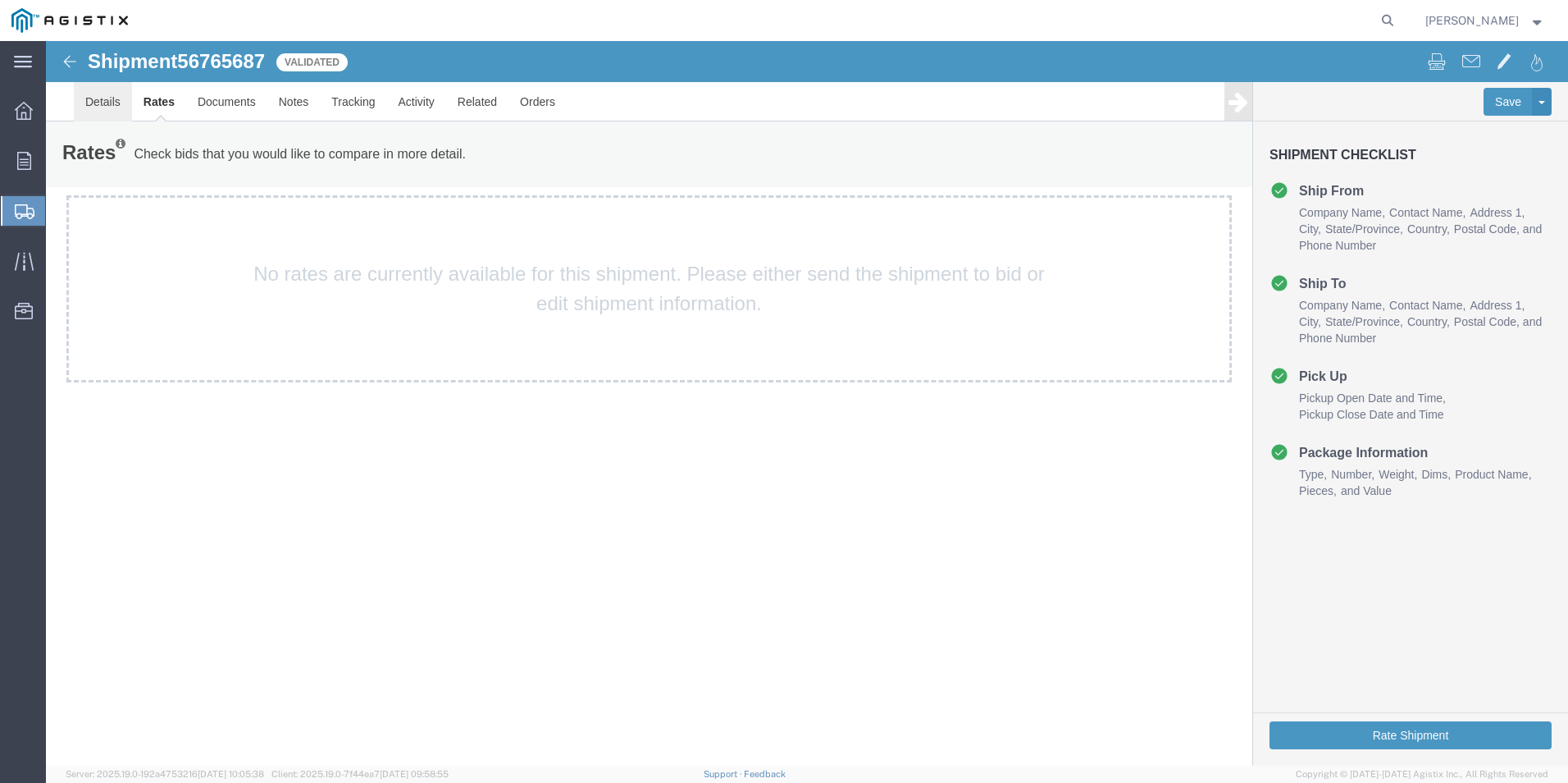
click at [105, 97] on link "Details" at bounding box center [102, 101] width 58 height 39
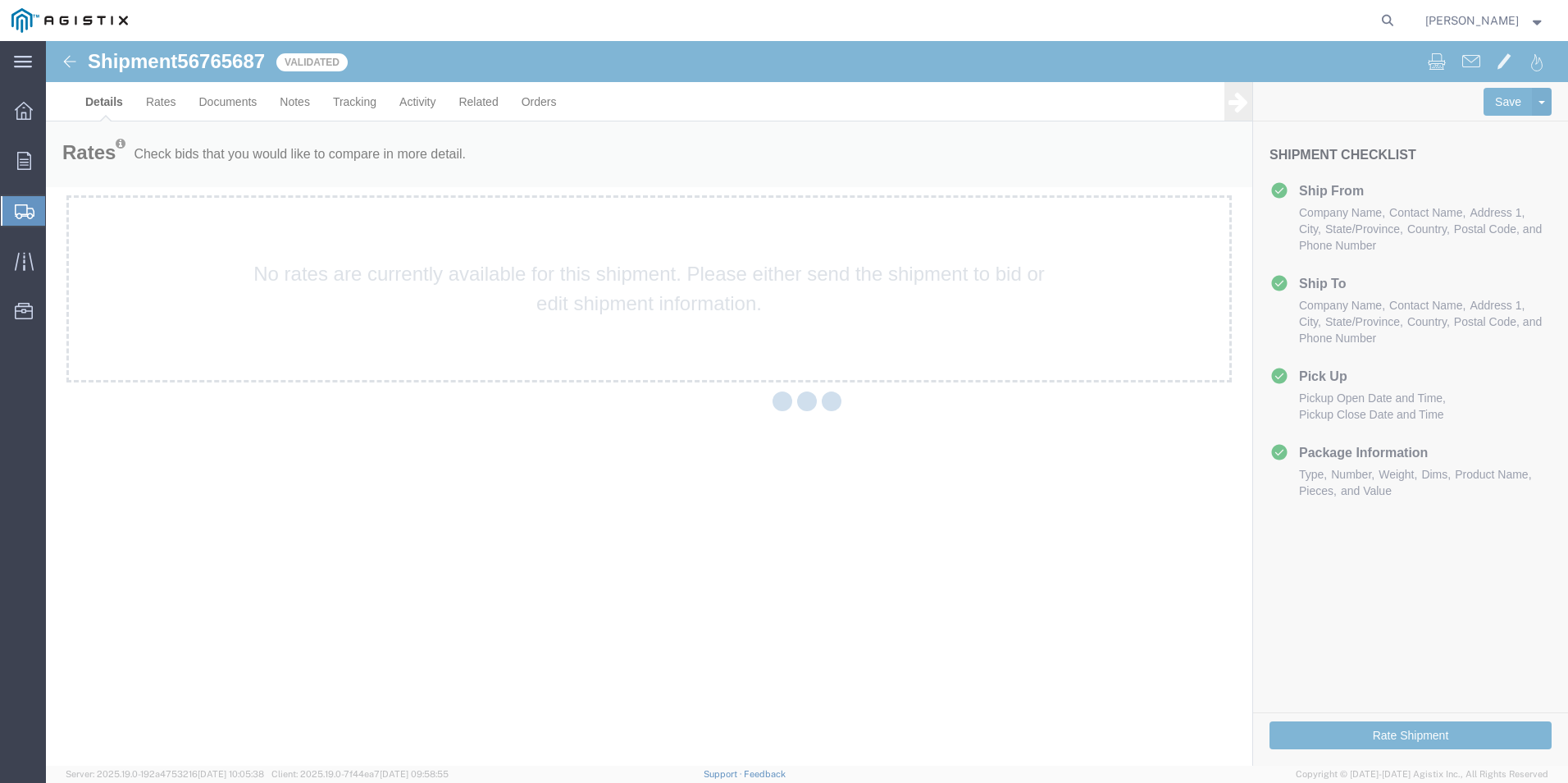
select select "35994"
